Goal: Transaction & Acquisition: Purchase product/service

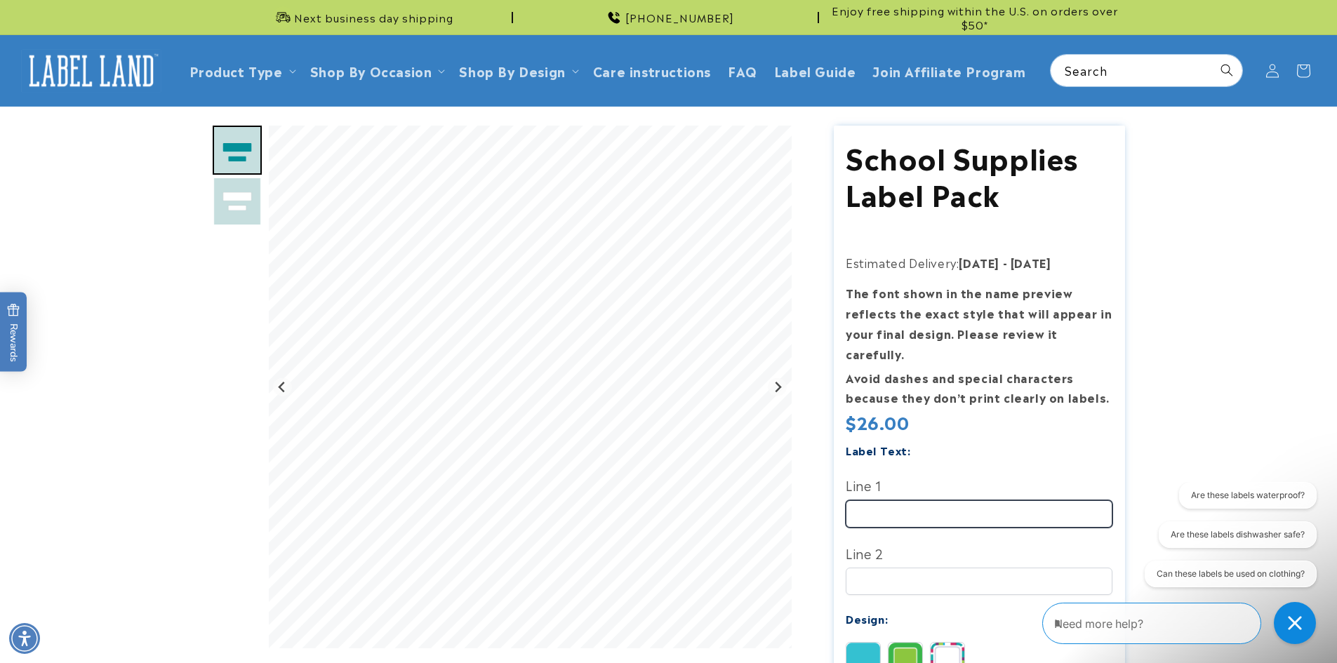
click at [613, 503] on input "Line 1" at bounding box center [979, 514] width 267 height 27
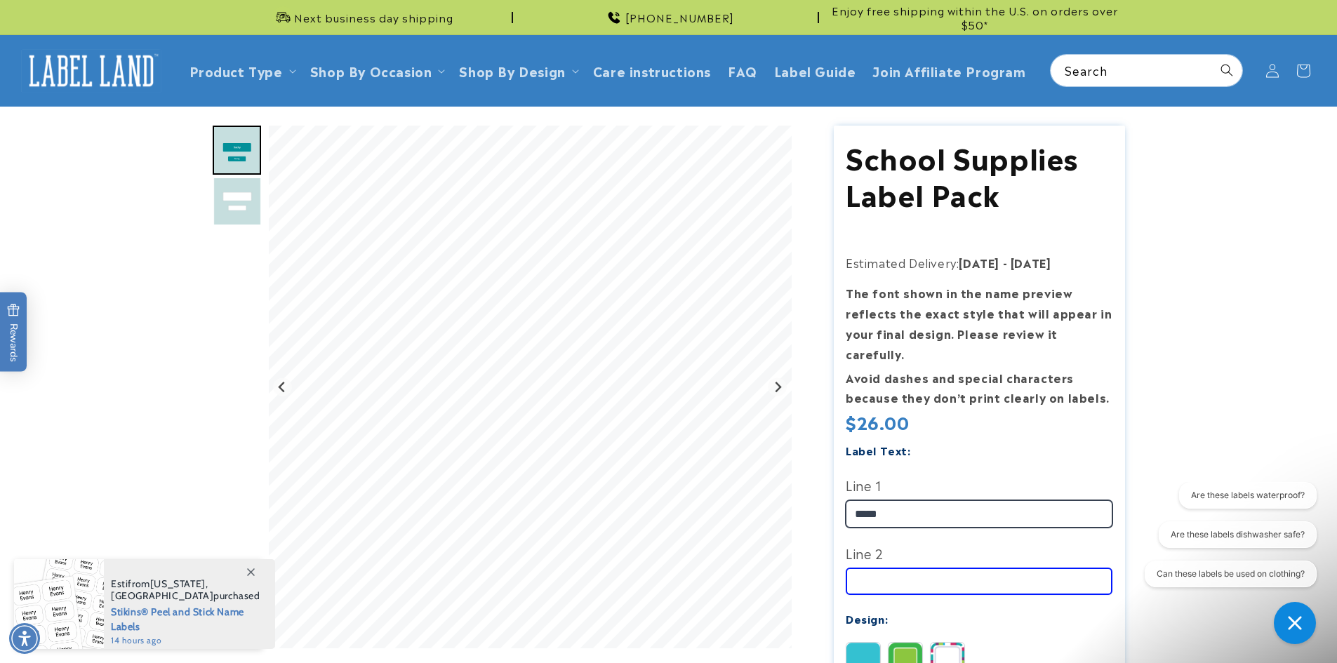
click at [613, 501] on input "*****" at bounding box center [979, 514] width 267 height 27
type input "*****"
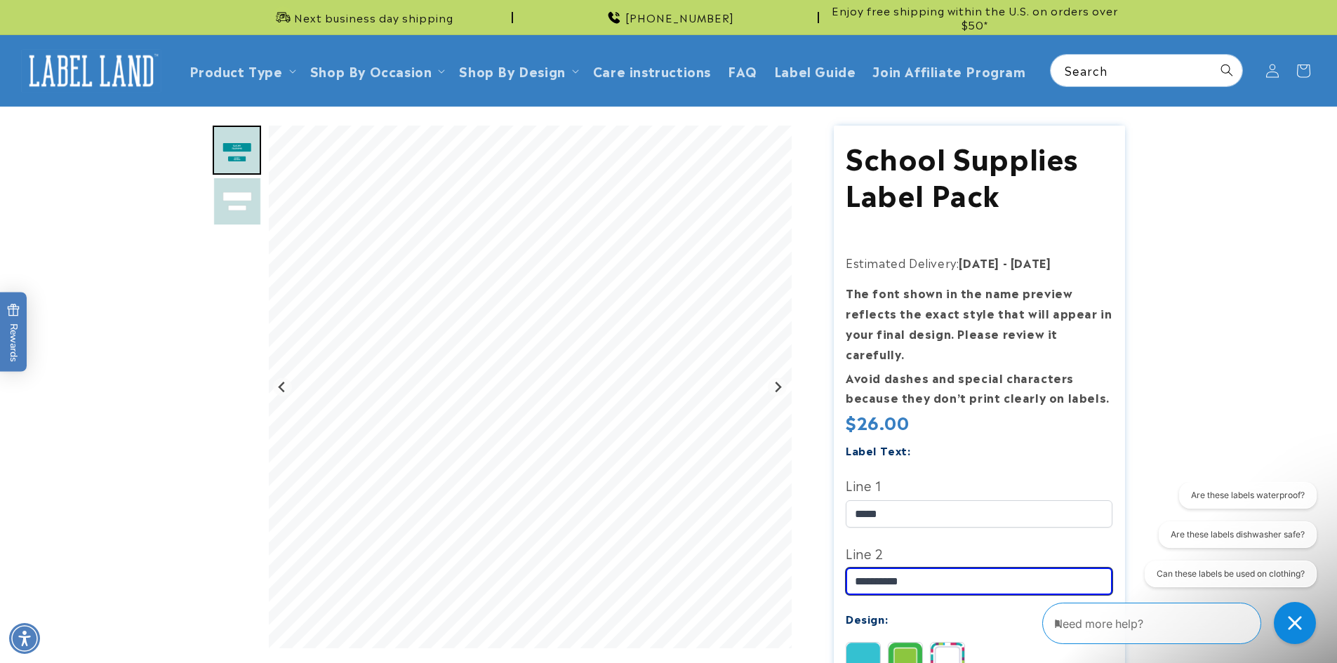
scroll to position [70, 0]
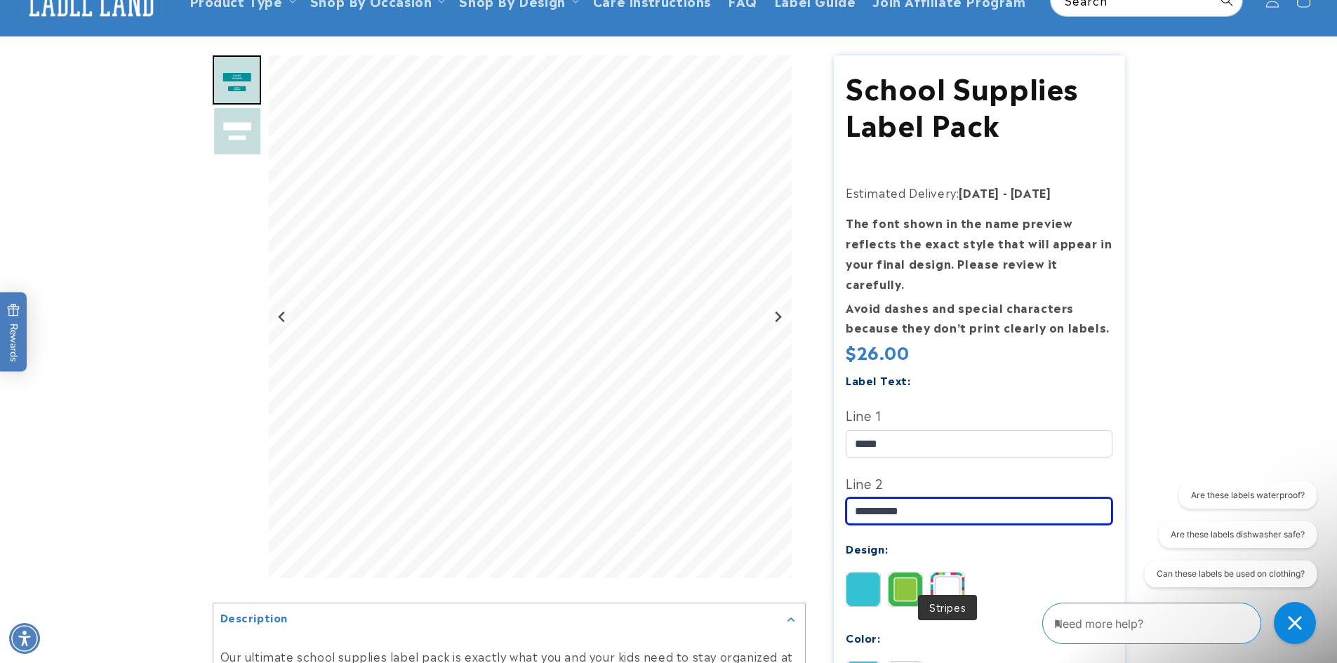
type input "**********"
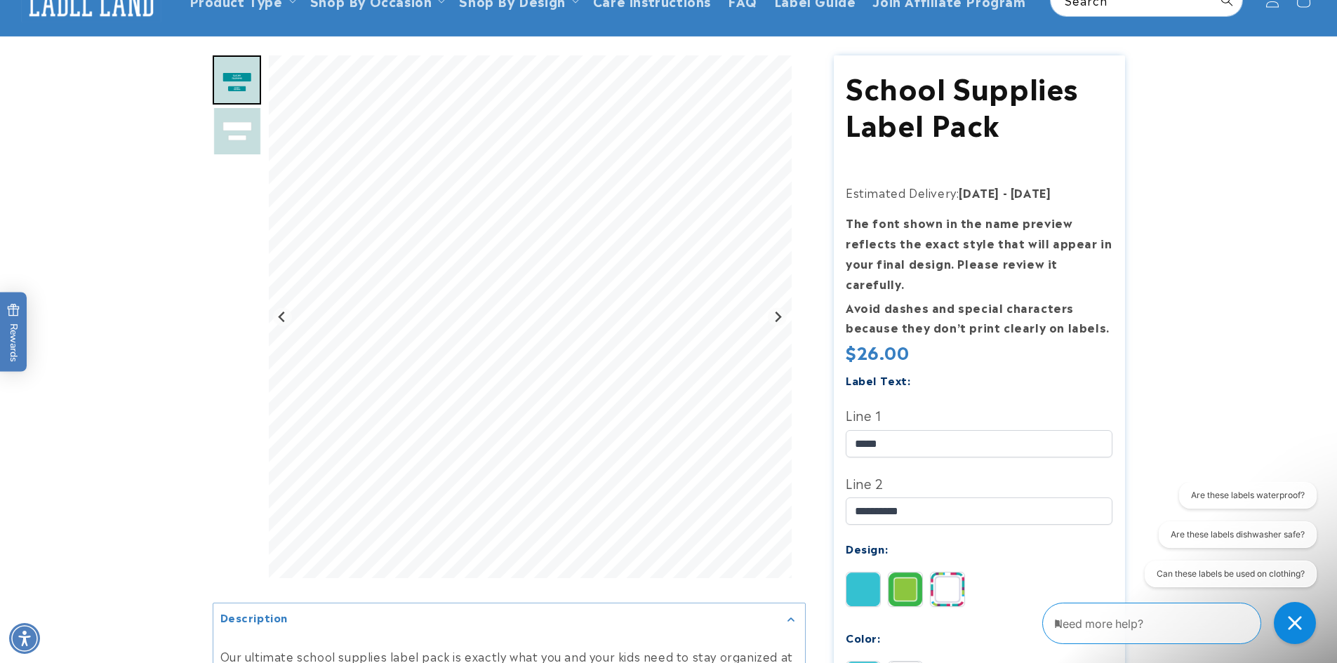
click at [613, 573] on img at bounding box center [948, 590] width 34 height 34
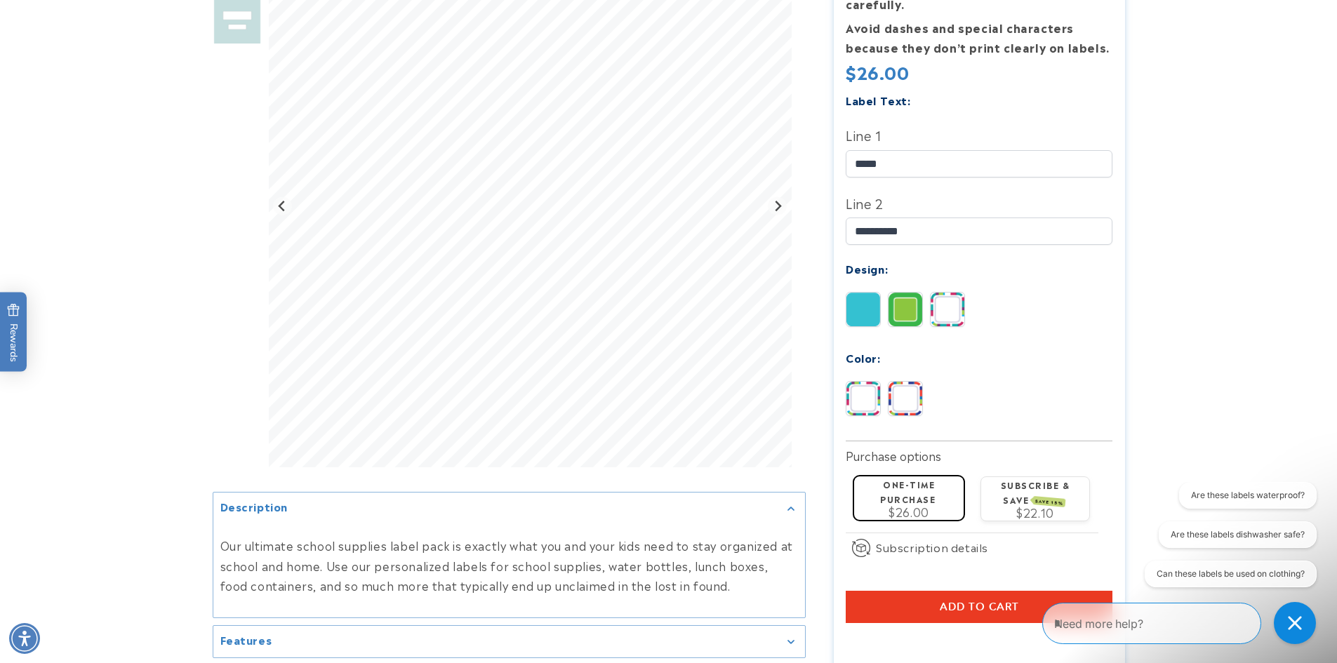
scroll to position [351, 0]
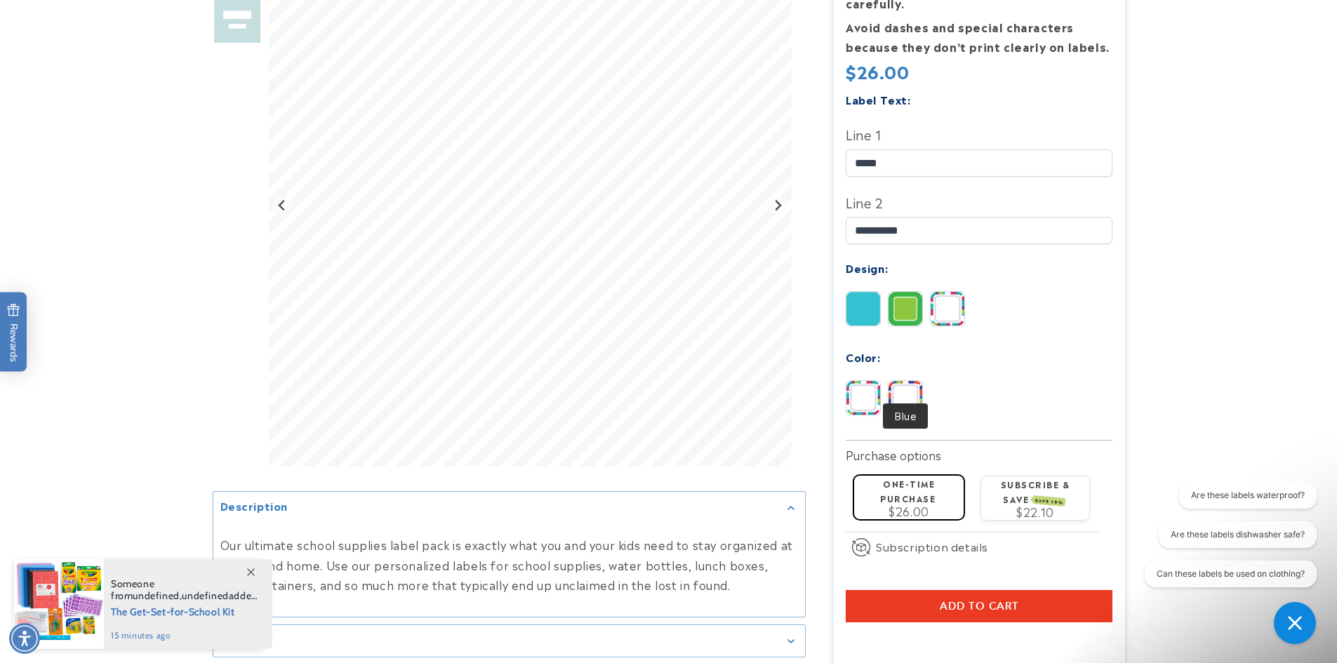
click at [613, 385] on img at bounding box center [906, 398] width 34 height 34
click at [613, 381] on img at bounding box center [864, 398] width 34 height 34
click at [613, 381] on img at bounding box center [906, 398] width 34 height 34
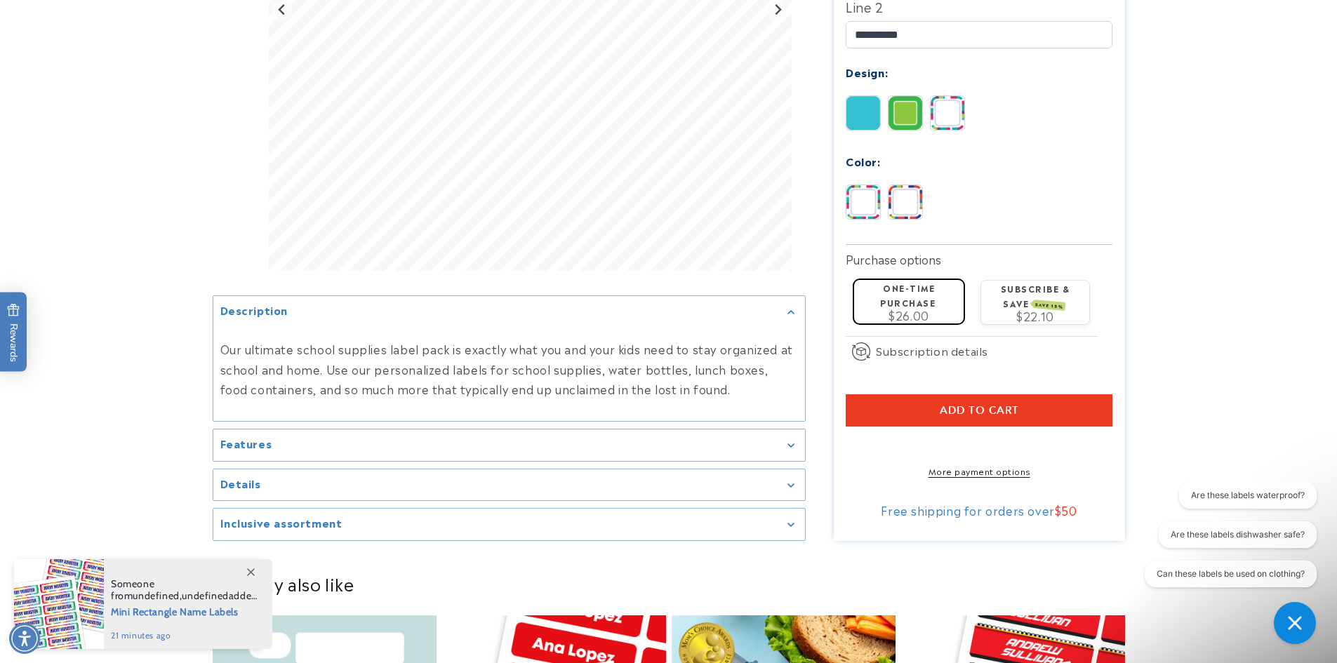
scroll to position [702, 0]
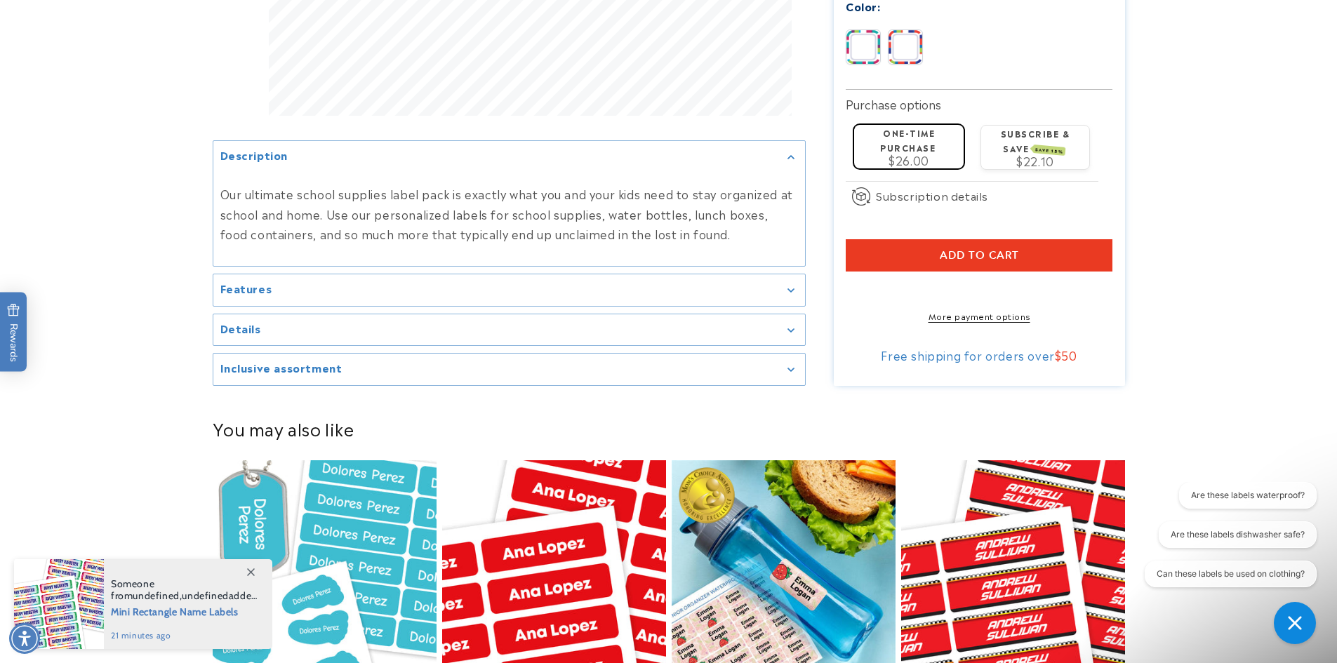
click at [310, 315] on summary "Details" at bounding box center [509, 331] width 592 height 32
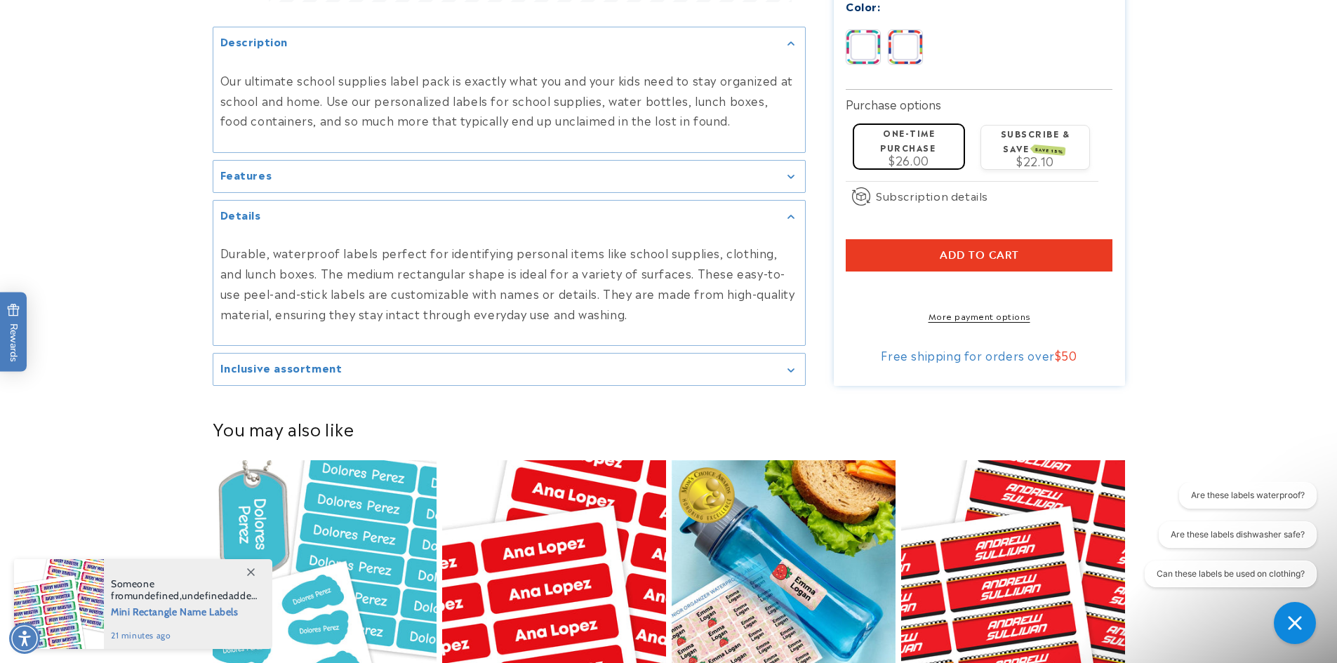
click at [394, 171] on div "Features" at bounding box center [509, 176] width 578 height 11
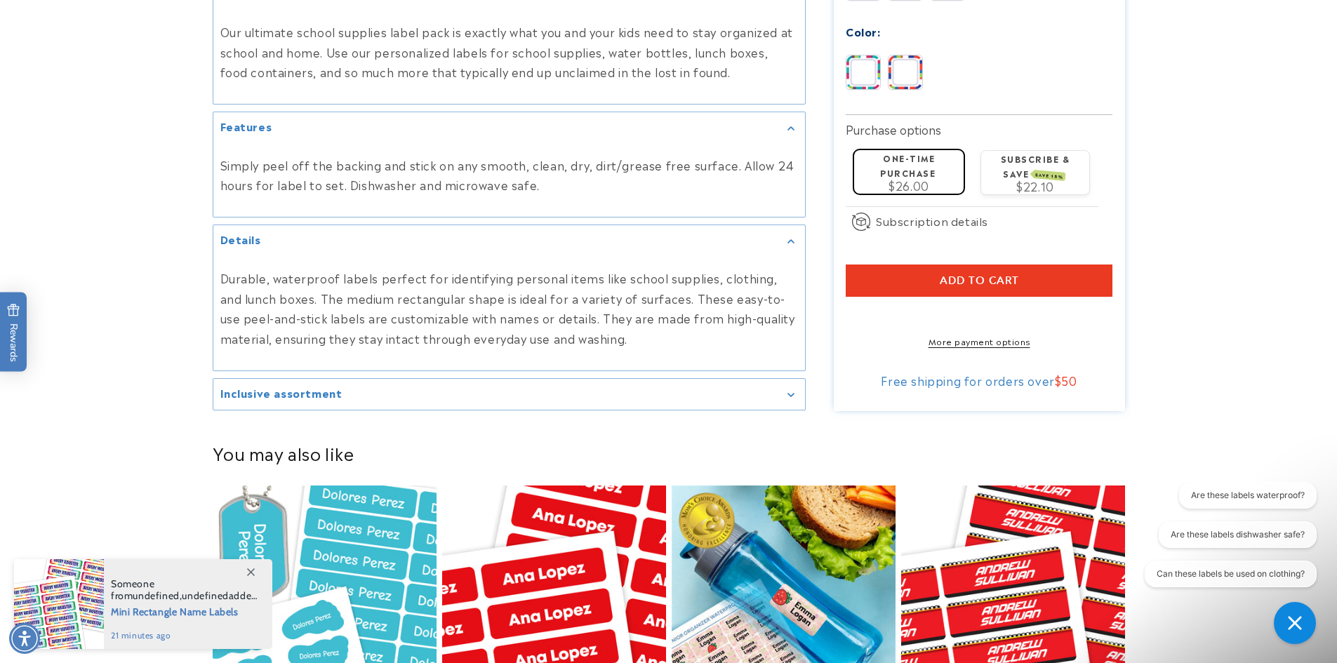
click at [404, 404] on summary "Inclusive assortment" at bounding box center [509, 395] width 592 height 32
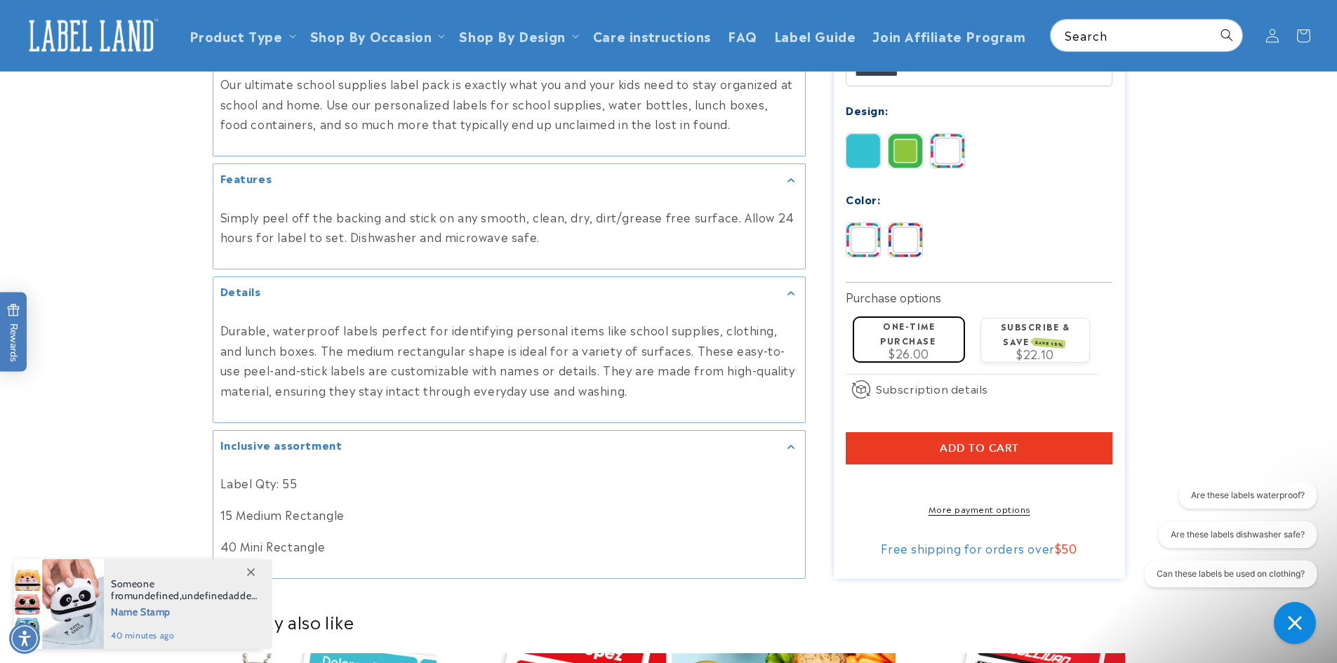
scroll to position [562, 0]
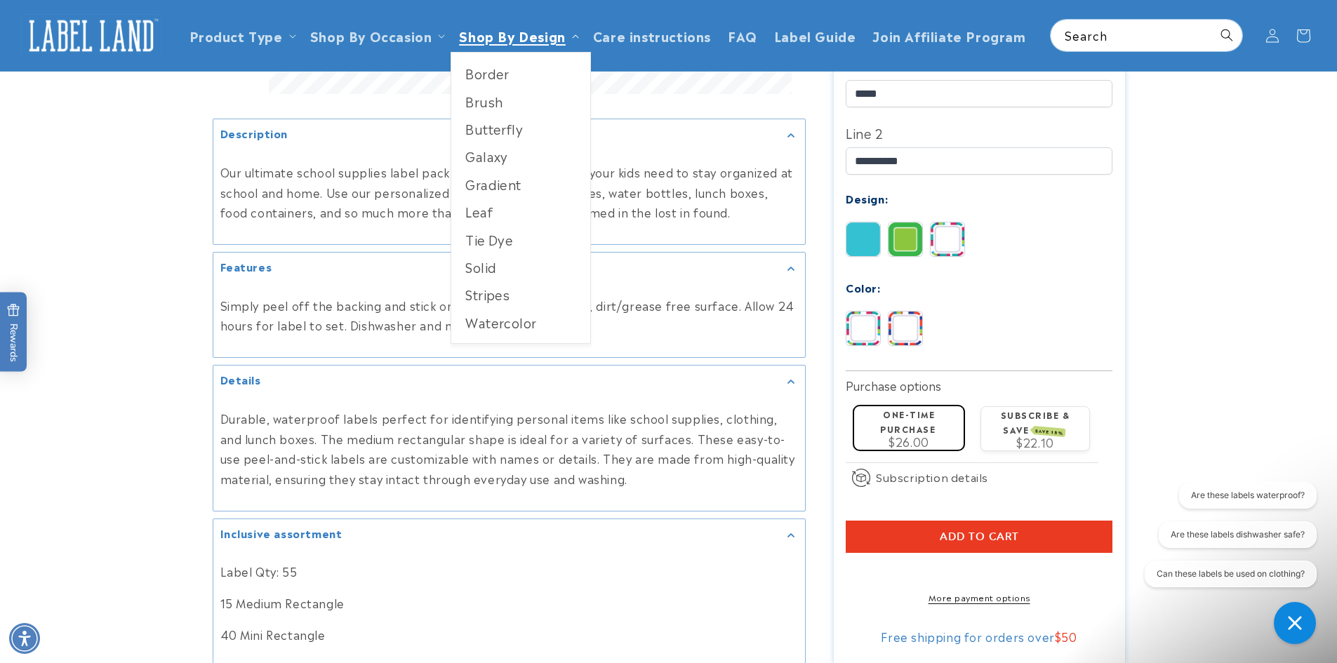
click at [487, 42] on link "Shop By Design" at bounding box center [512, 35] width 106 height 19
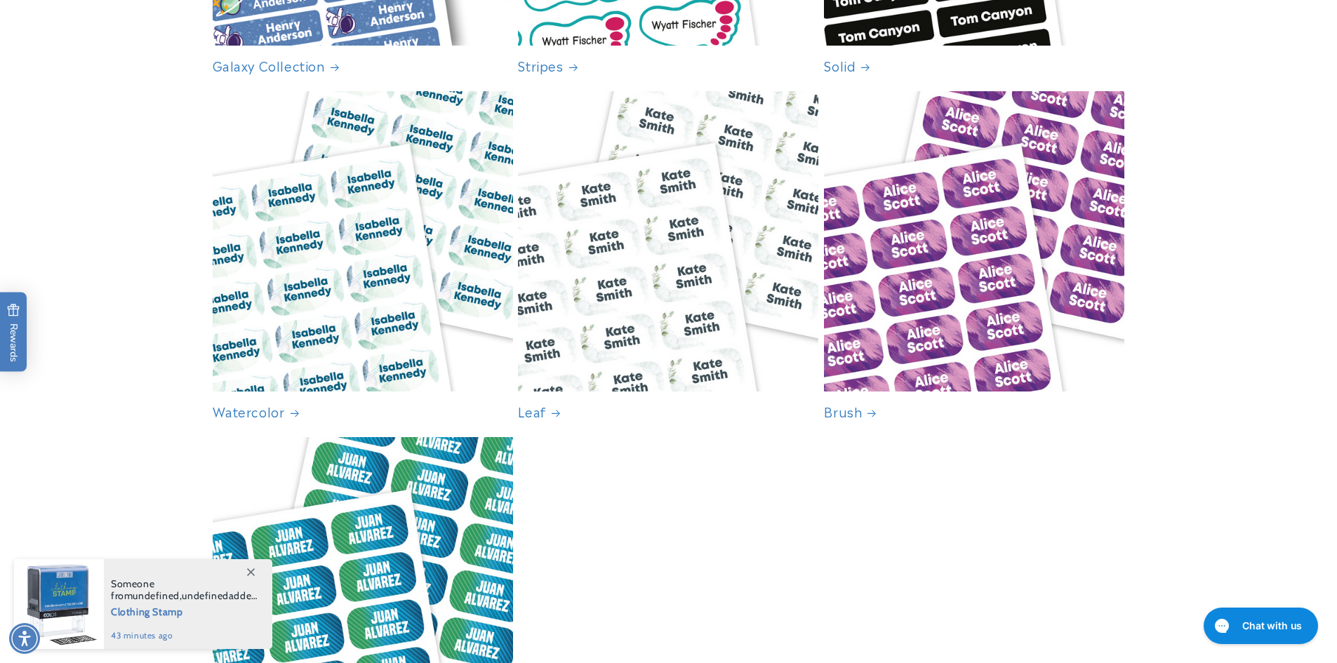
scroll to position [983, 0]
